Goal: Use online tool/utility: Utilize a website feature to perform a specific function

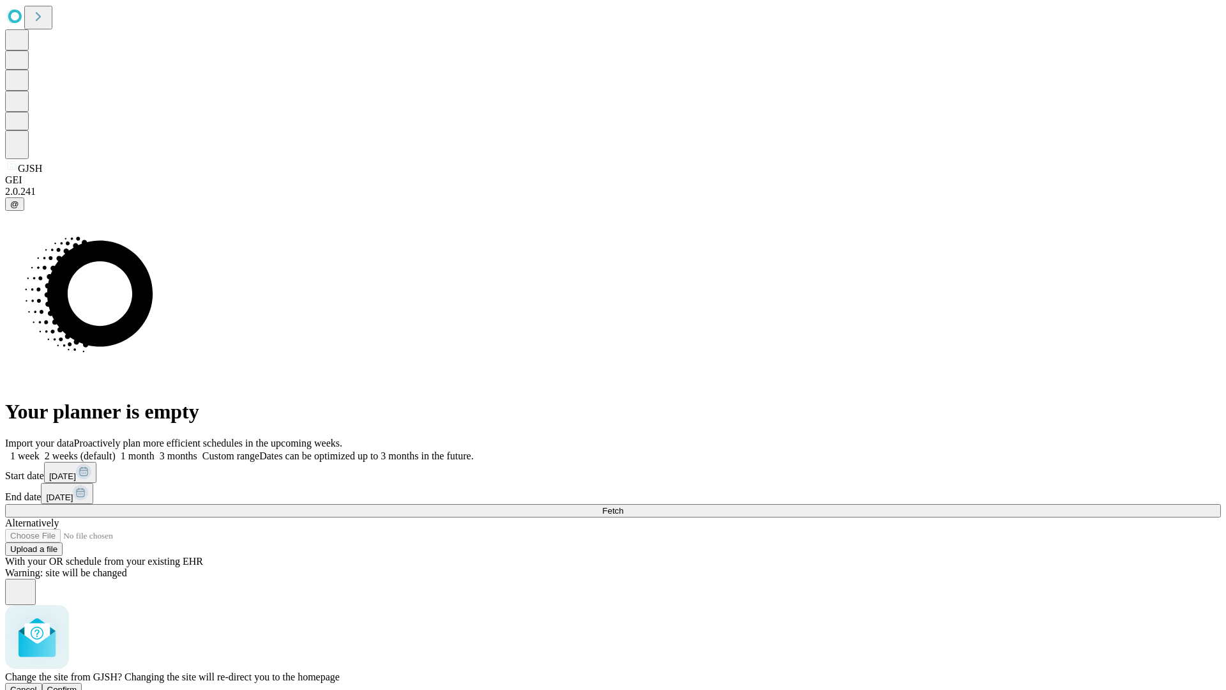
click at [77, 685] on span "Confirm" at bounding box center [62, 690] width 30 height 10
click at [40, 450] on label "1 week" at bounding box center [22, 455] width 34 height 11
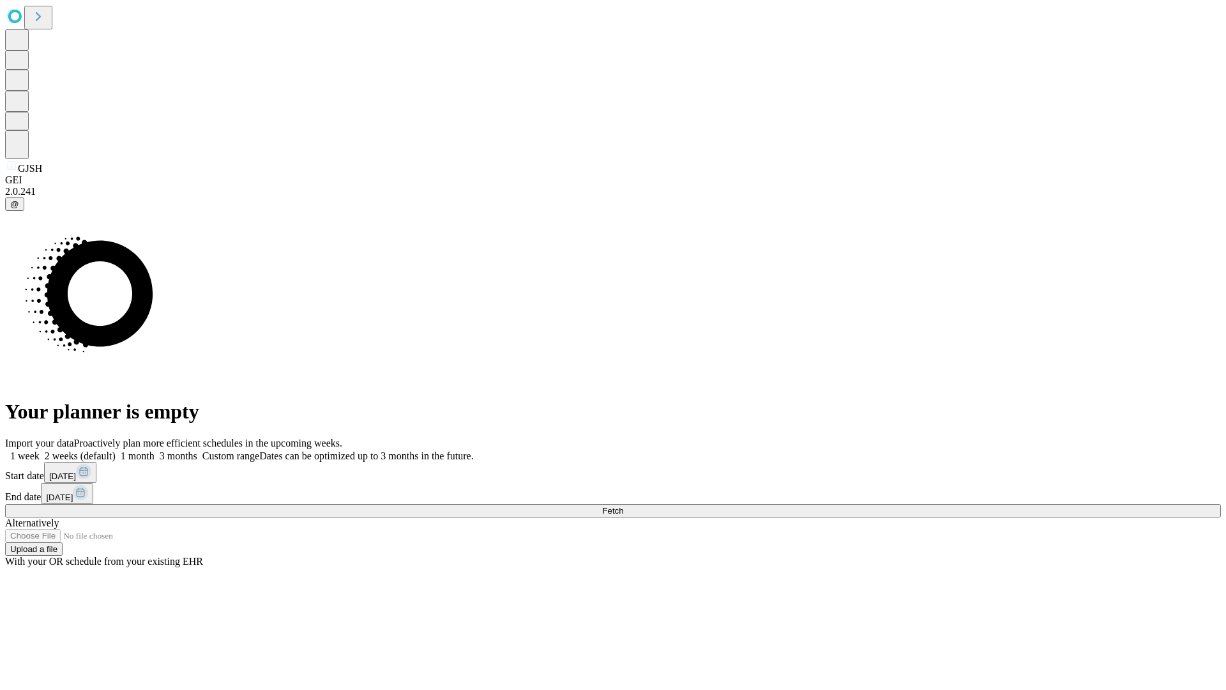
click at [623, 506] on span "Fetch" at bounding box center [612, 511] width 21 height 10
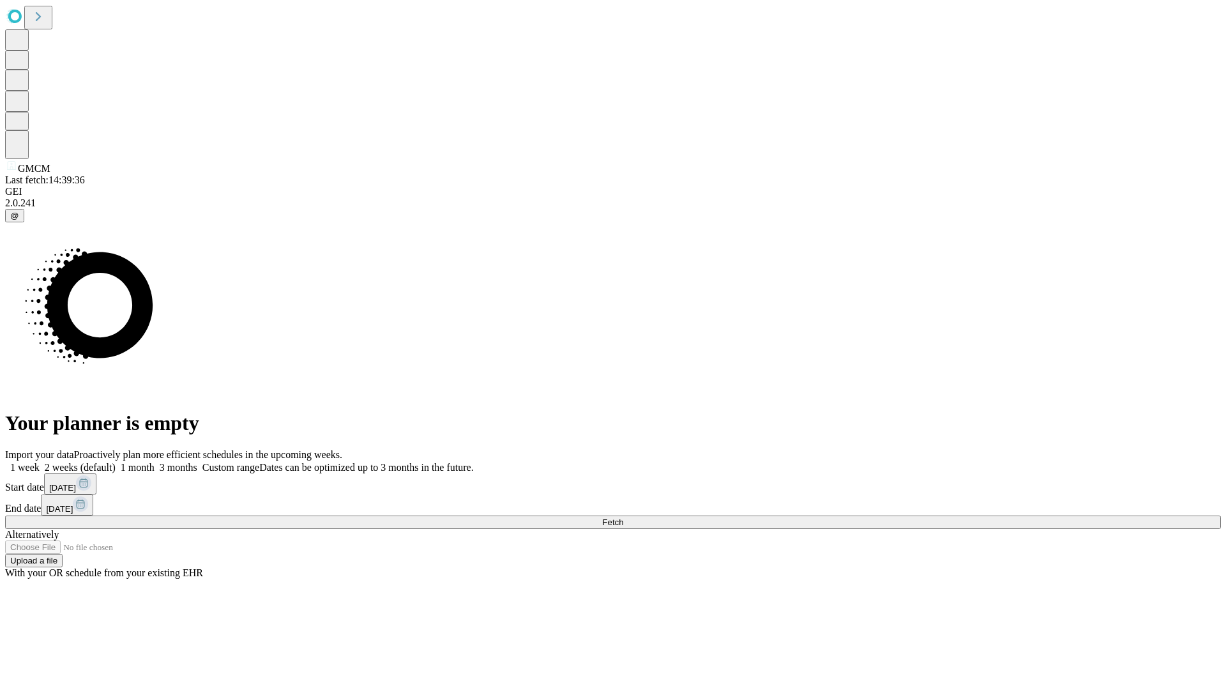
click at [40, 462] on label "1 week" at bounding box center [22, 467] width 34 height 11
click at [623, 517] on span "Fetch" at bounding box center [612, 522] width 21 height 10
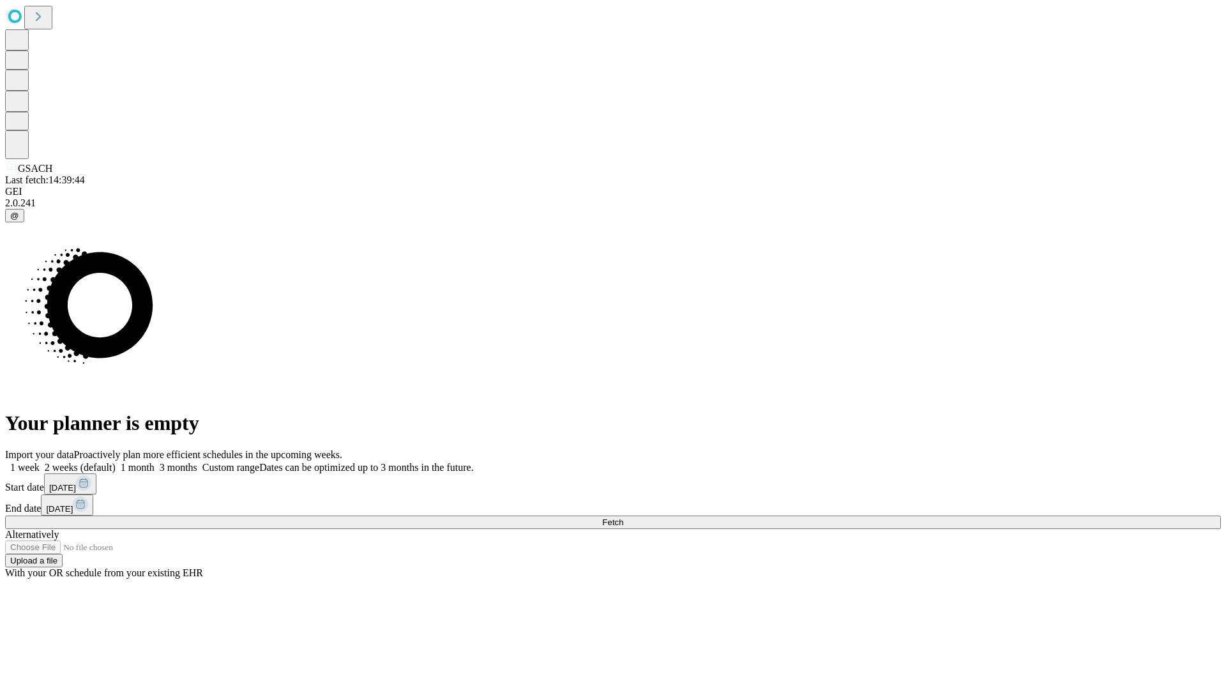
click at [40, 462] on label "1 week" at bounding box center [22, 467] width 34 height 11
click at [623, 517] on span "Fetch" at bounding box center [612, 522] width 21 height 10
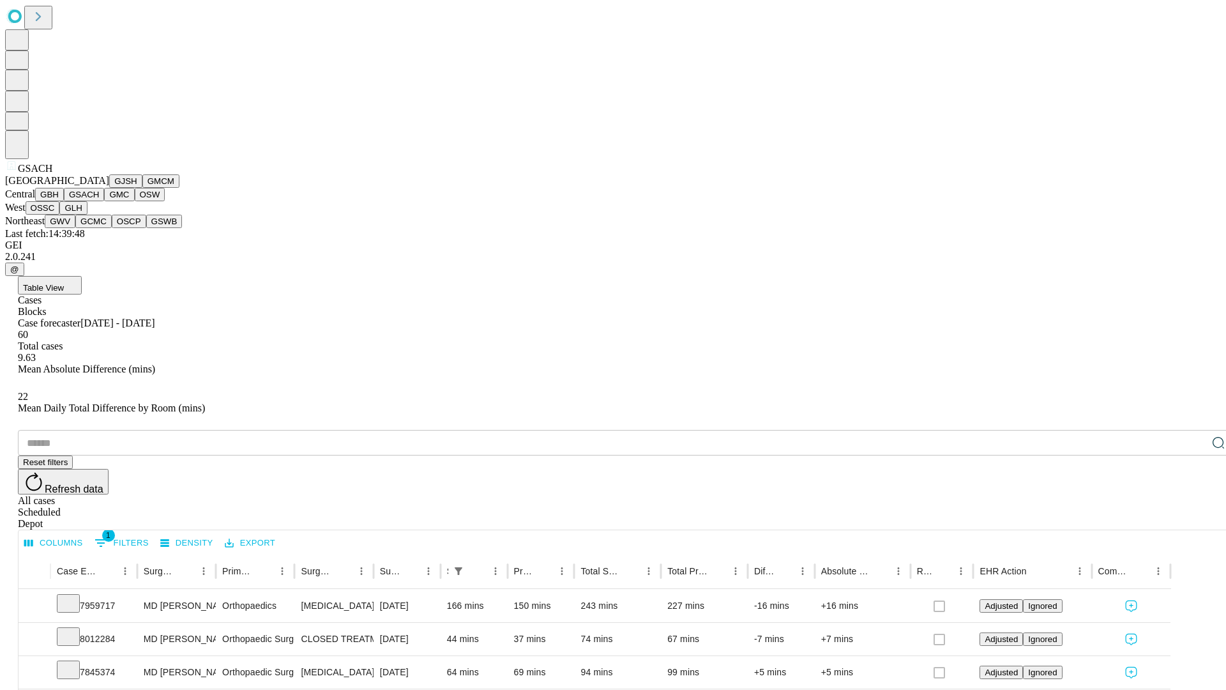
click at [104, 201] on button "GMC" at bounding box center [119, 194] width 30 height 13
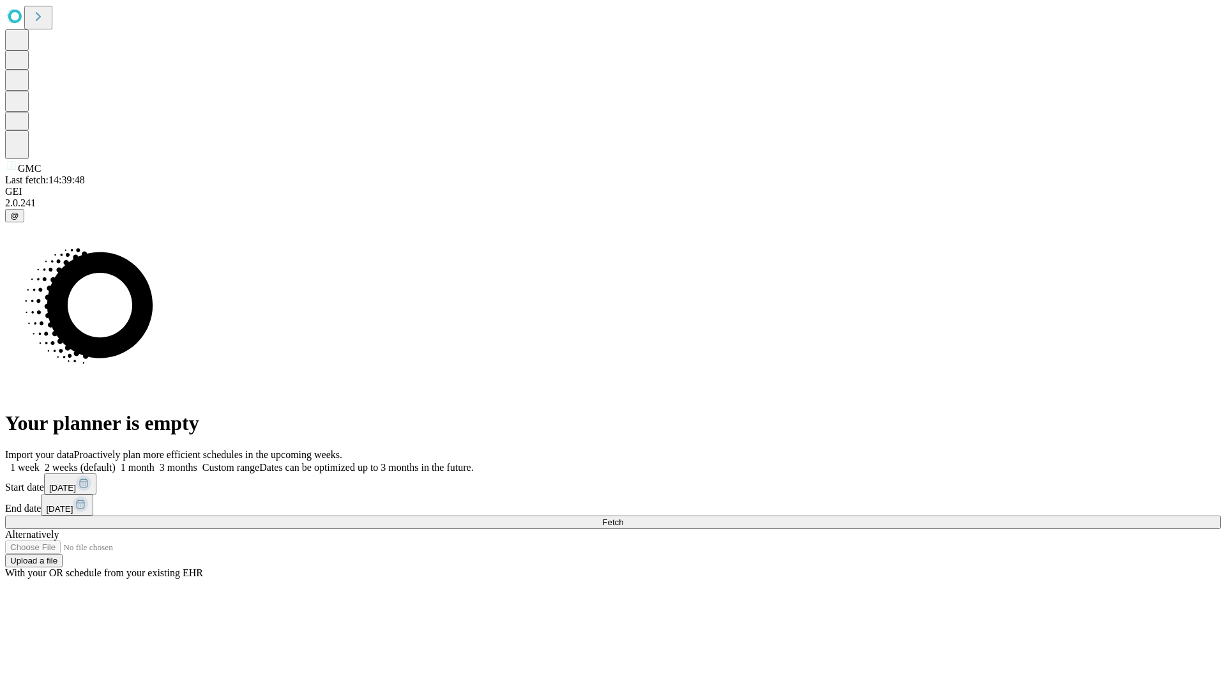
click at [623, 517] on span "Fetch" at bounding box center [612, 522] width 21 height 10
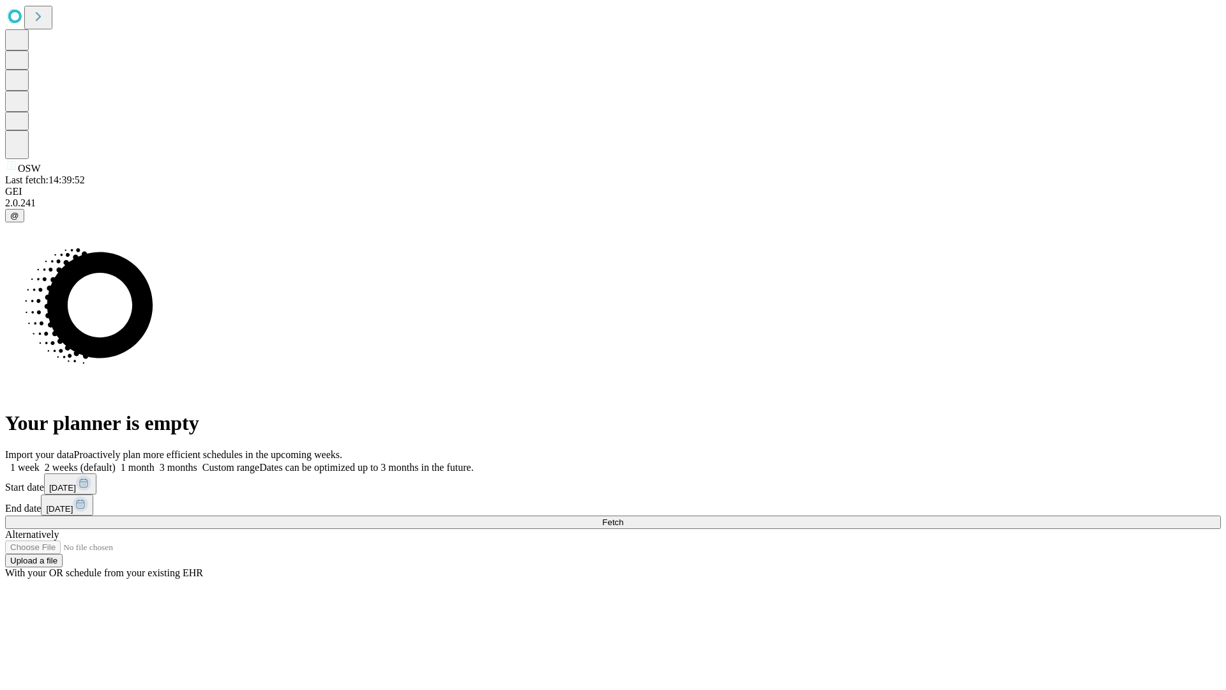
click at [40, 462] on label "1 week" at bounding box center [22, 467] width 34 height 11
click at [623, 517] on span "Fetch" at bounding box center [612, 522] width 21 height 10
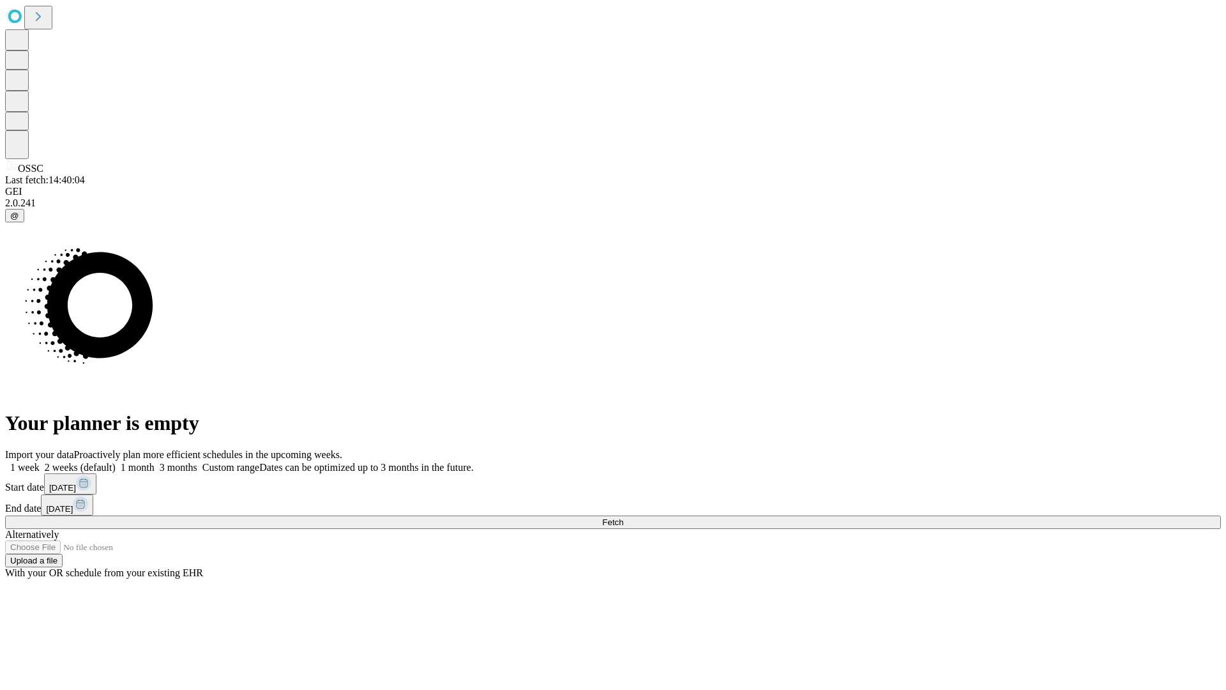
click at [40, 462] on label "1 week" at bounding box center [22, 467] width 34 height 11
click at [623, 517] on span "Fetch" at bounding box center [612, 522] width 21 height 10
click at [40, 462] on label "1 week" at bounding box center [22, 467] width 34 height 11
click at [623, 517] on span "Fetch" at bounding box center [612, 522] width 21 height 10
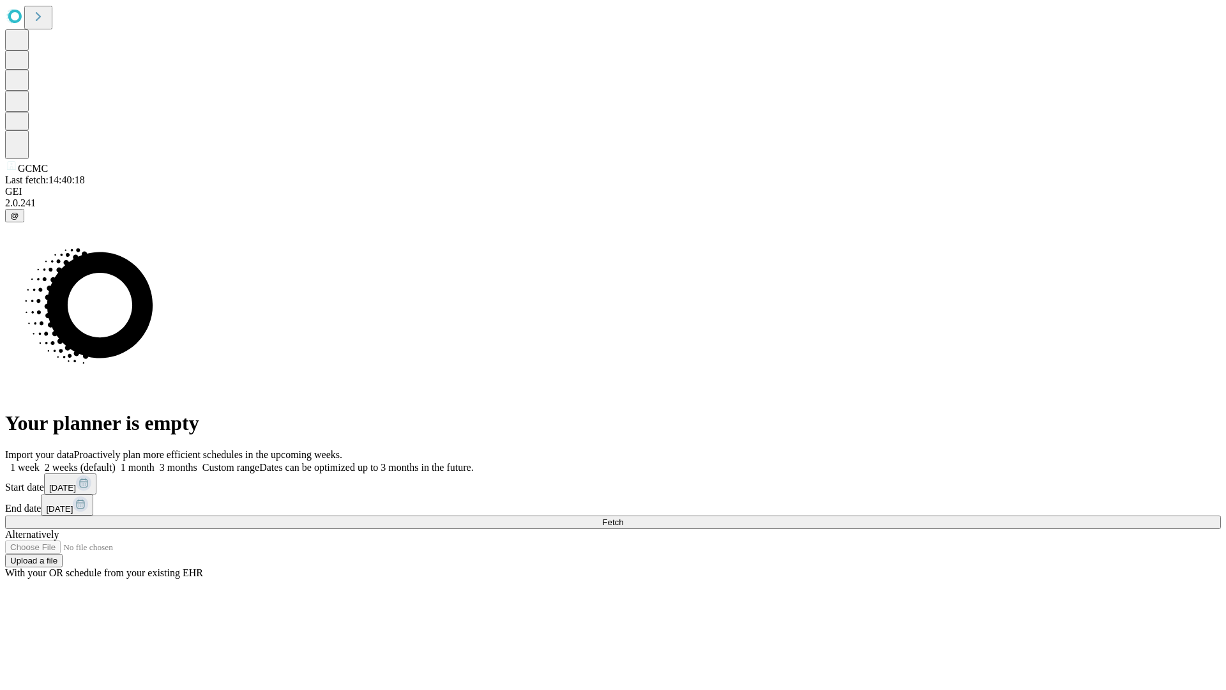
click at [40, 462] on label "1 week" at bounding box center [22, 467] width 34 height 11
click at [623, 517] on span "Fetch" at bounding box center [612, 522] width 21 height 10
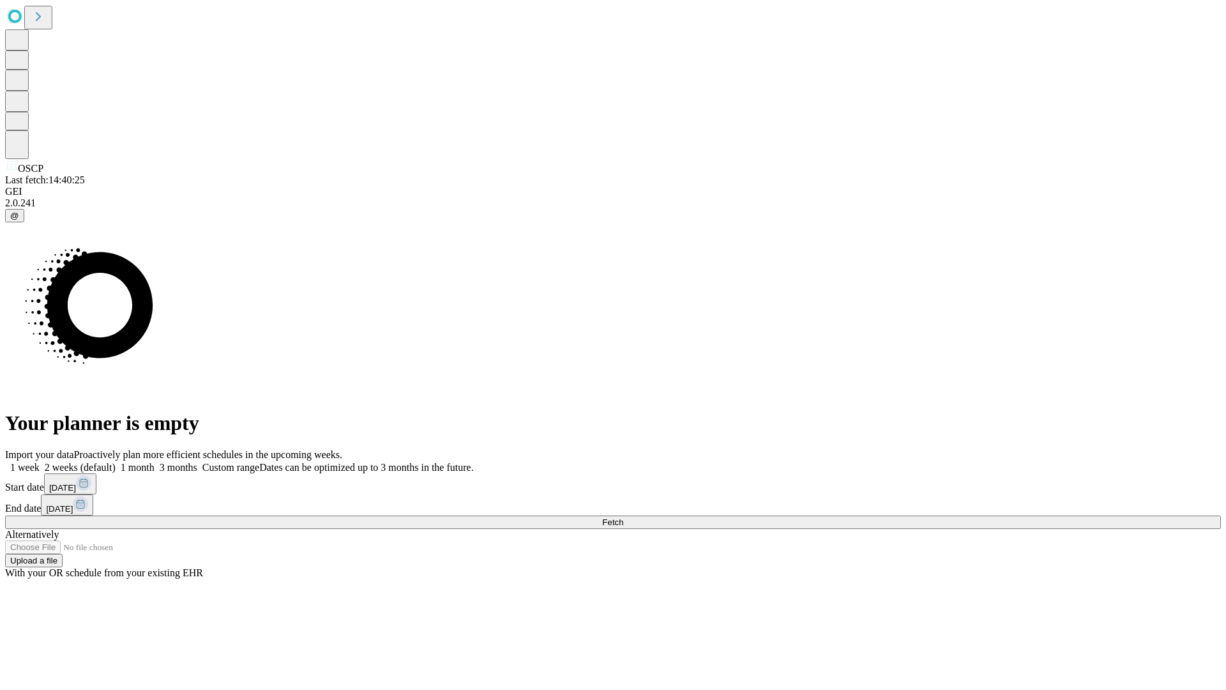
click at [623, 517] on span "Fetch" at bounding box center [612, 522] width 21 height 10
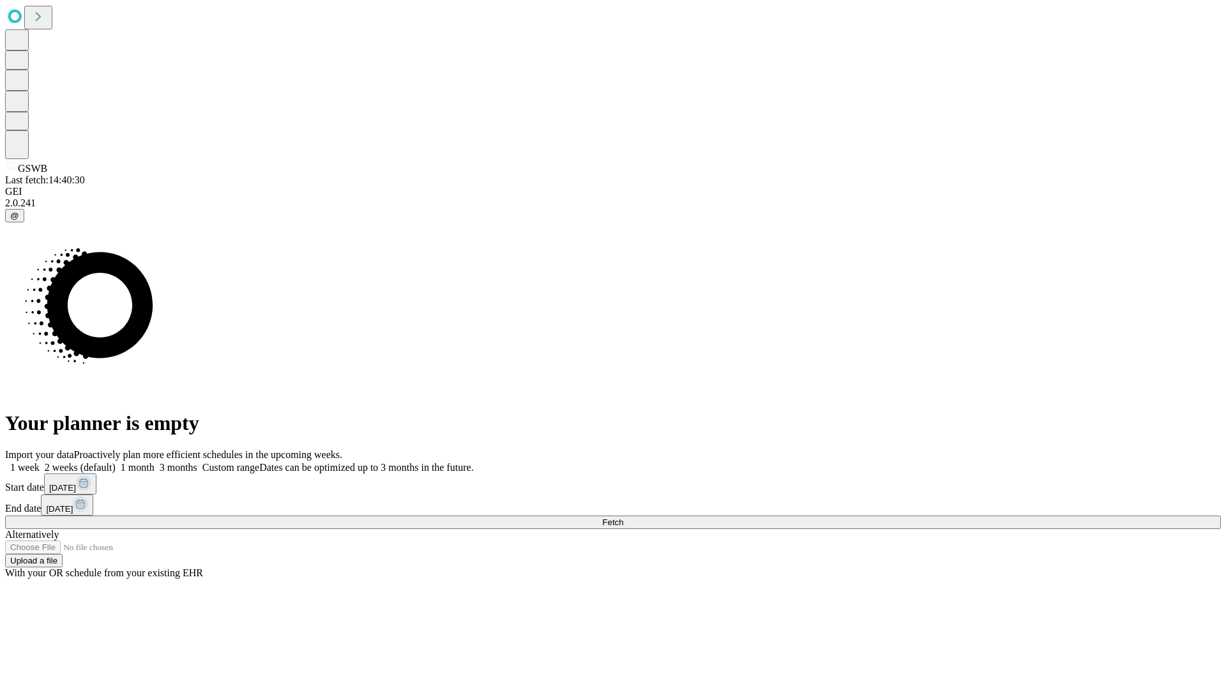
click at [40, 462] on label "1 week" at bounding box center [22, 467] width 34 height 11
click at [623, 517] on span "Fetch" at bounding box center [612, 522] width 21 height 10
